Goal: Information Seeking & Learning: Learn about a topic

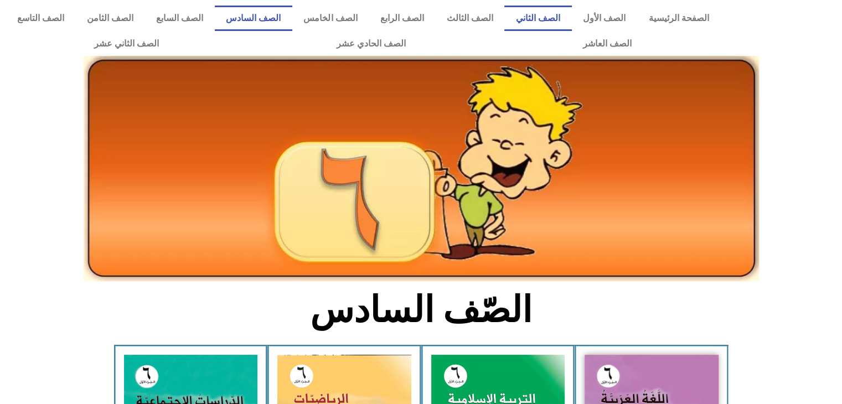
click at [563, 7] on link "الصف الثاني" at bounding box center [537, 18] width 67 height 25
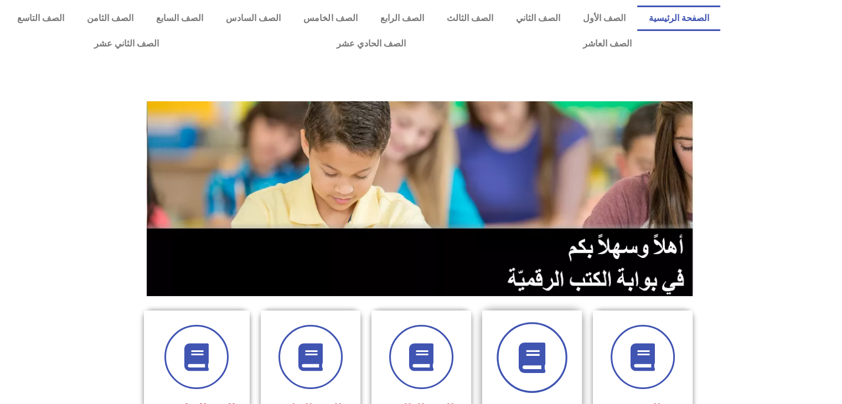
click at [523, 362] on icon at bounding box center [532, 358] width 30 height 30
